Goal: Navigation & Orientation: Go to known website

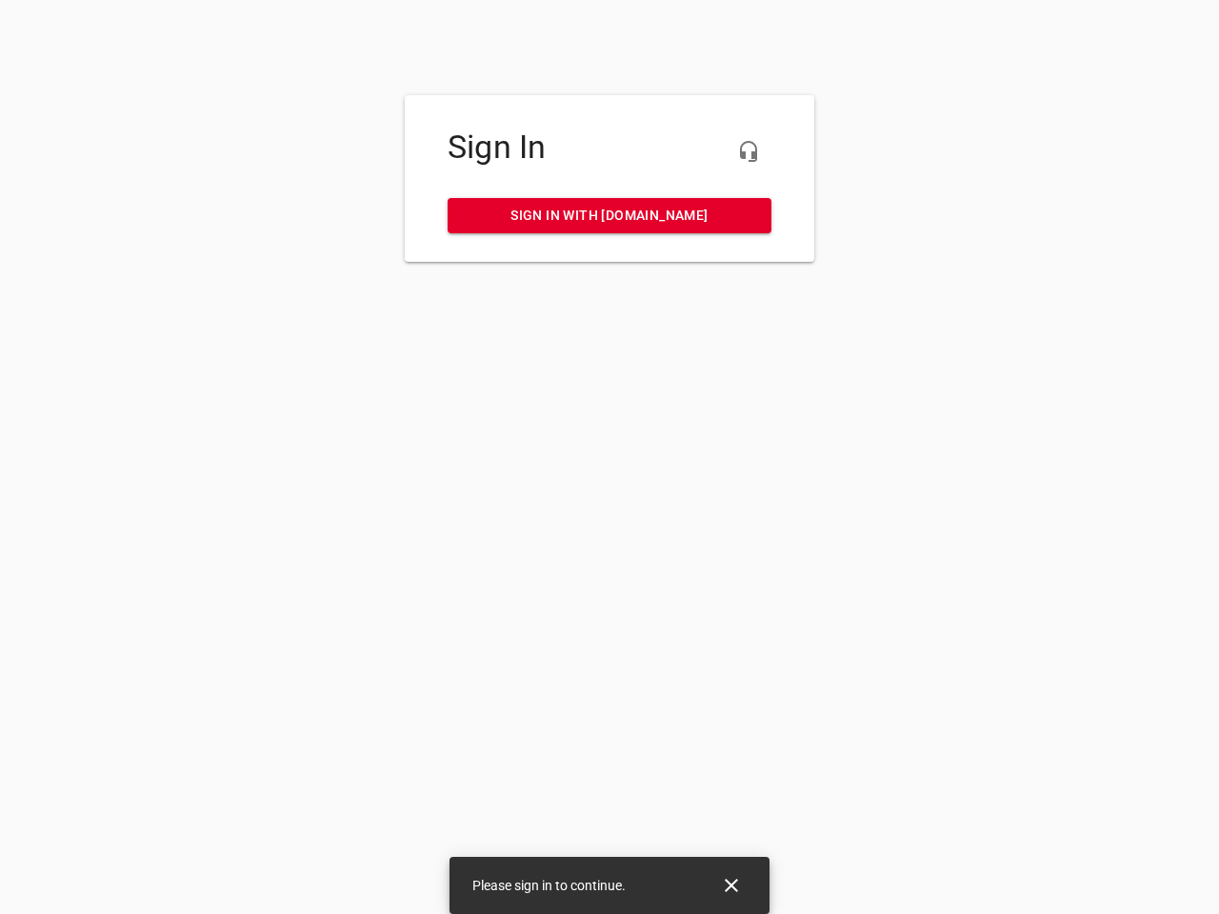
click at [748, 151] on icon "button" at bounding box center [748, 151] width 23 height 23
click at [731, 885] on icon "Close" at bounding box center [730, 885] width 13 height 13
